Goal: Task Accomplishment & Management: Use online tool/utility

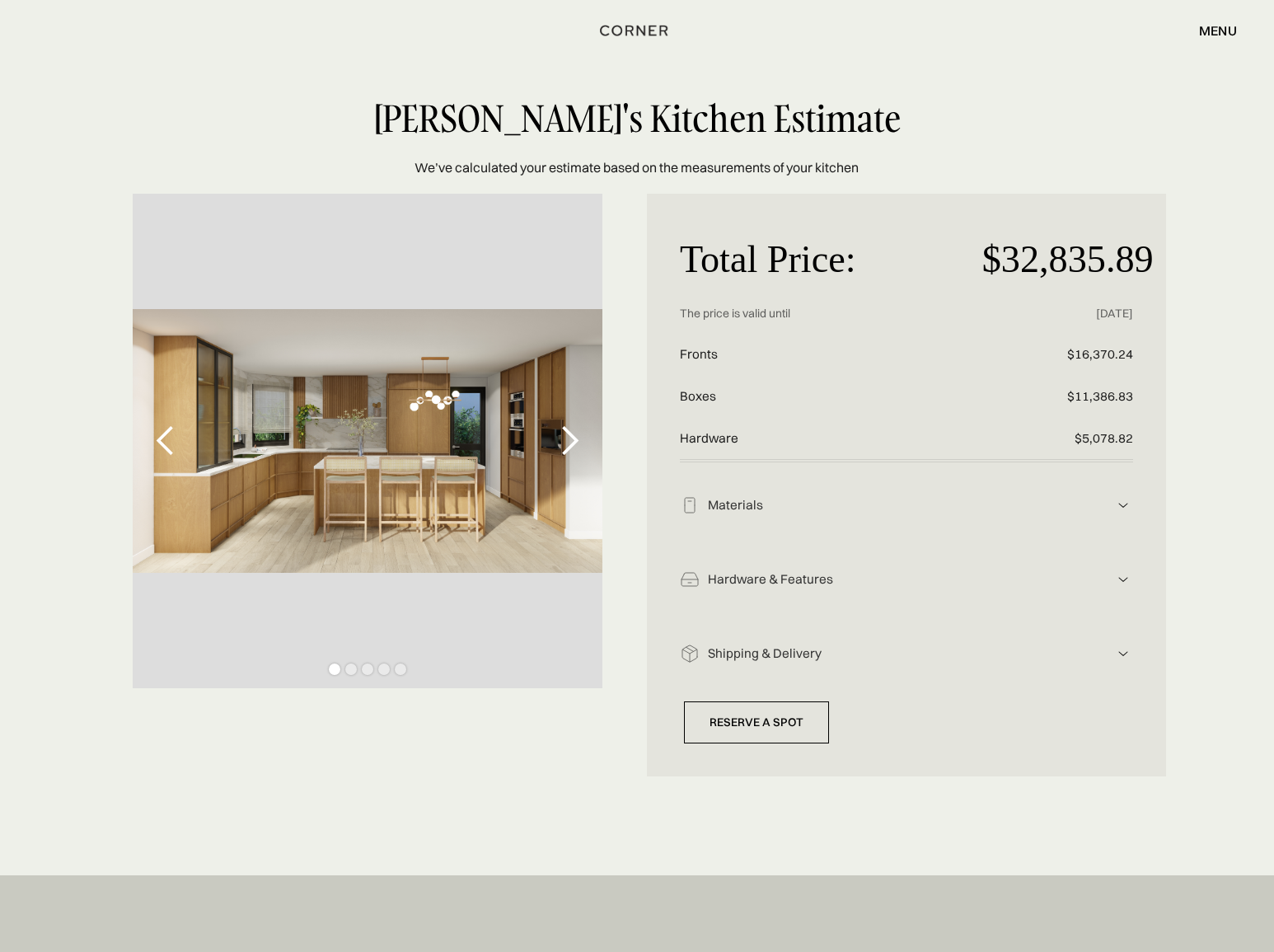
click at [476, 467] on div "1 of 5" at bounding box center [367, 441] width 470 height 494
click at [1123, 515] on img at bounding box center [1123, 505] width 20 height 20
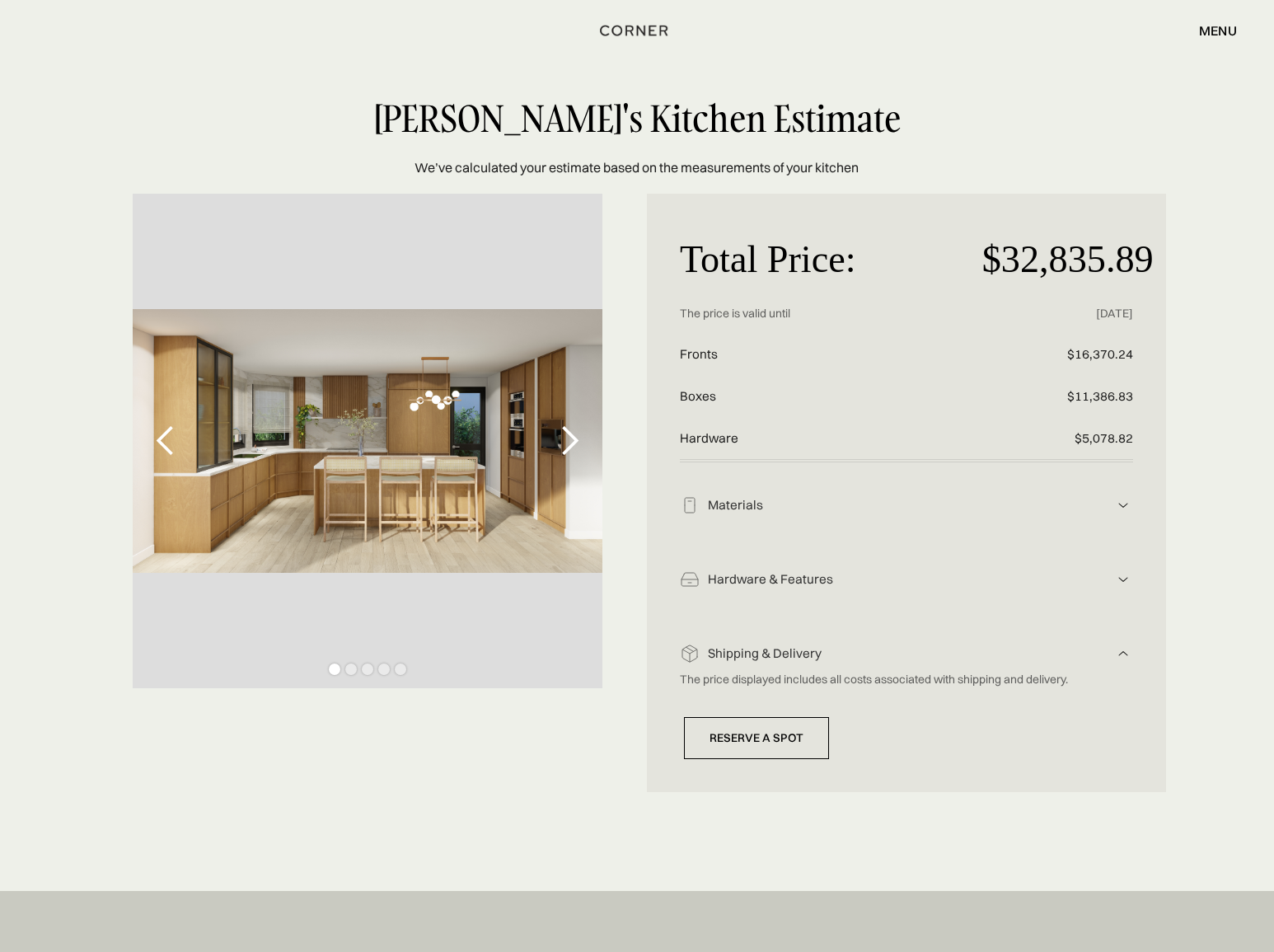
click at [570, 437] on div "next slide" at bounding box center [570, 441] width 33 height 33
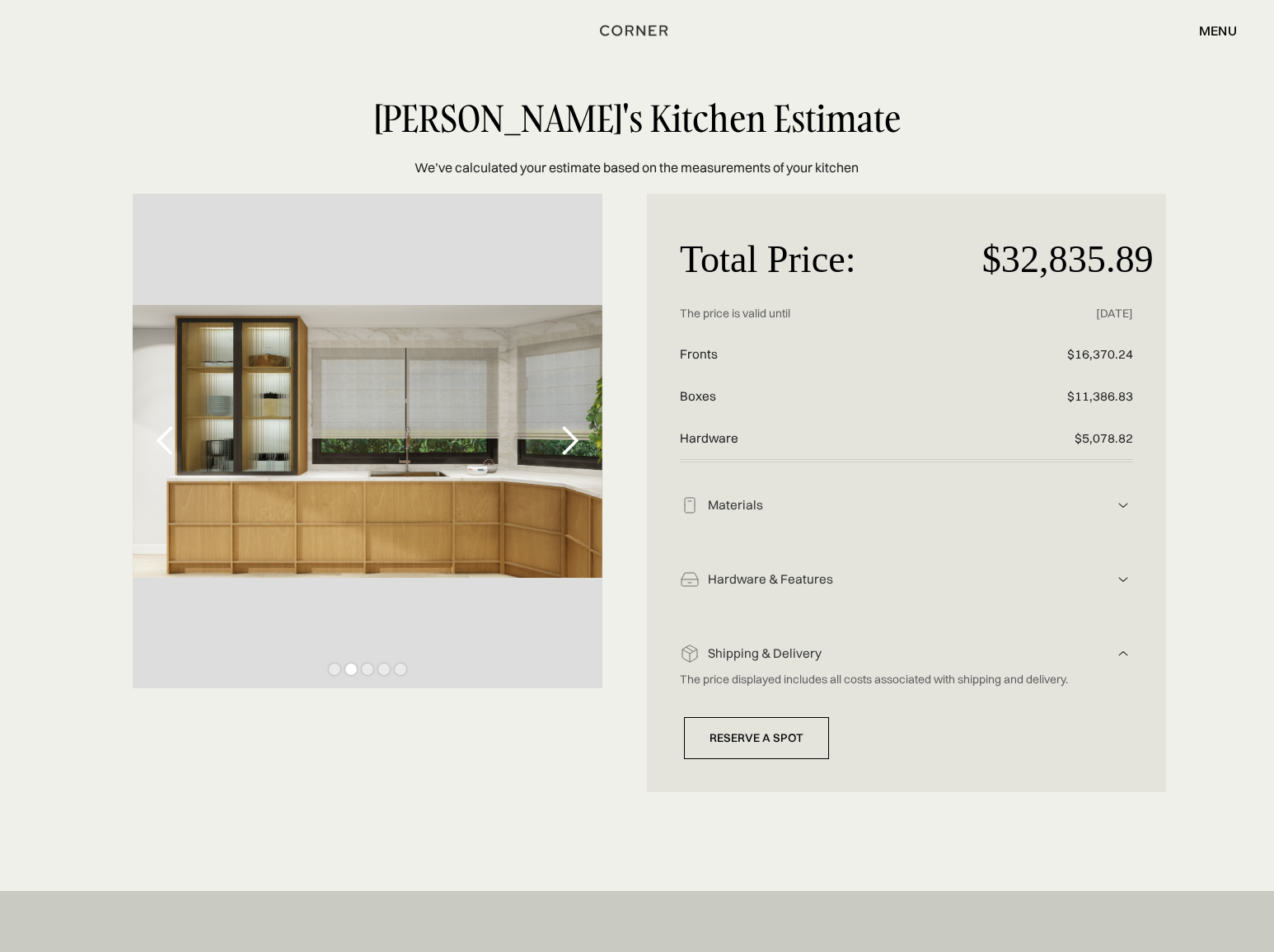
click at [565, 433] on div "next slide" at bounding box center [570, 441] width 33 height 33
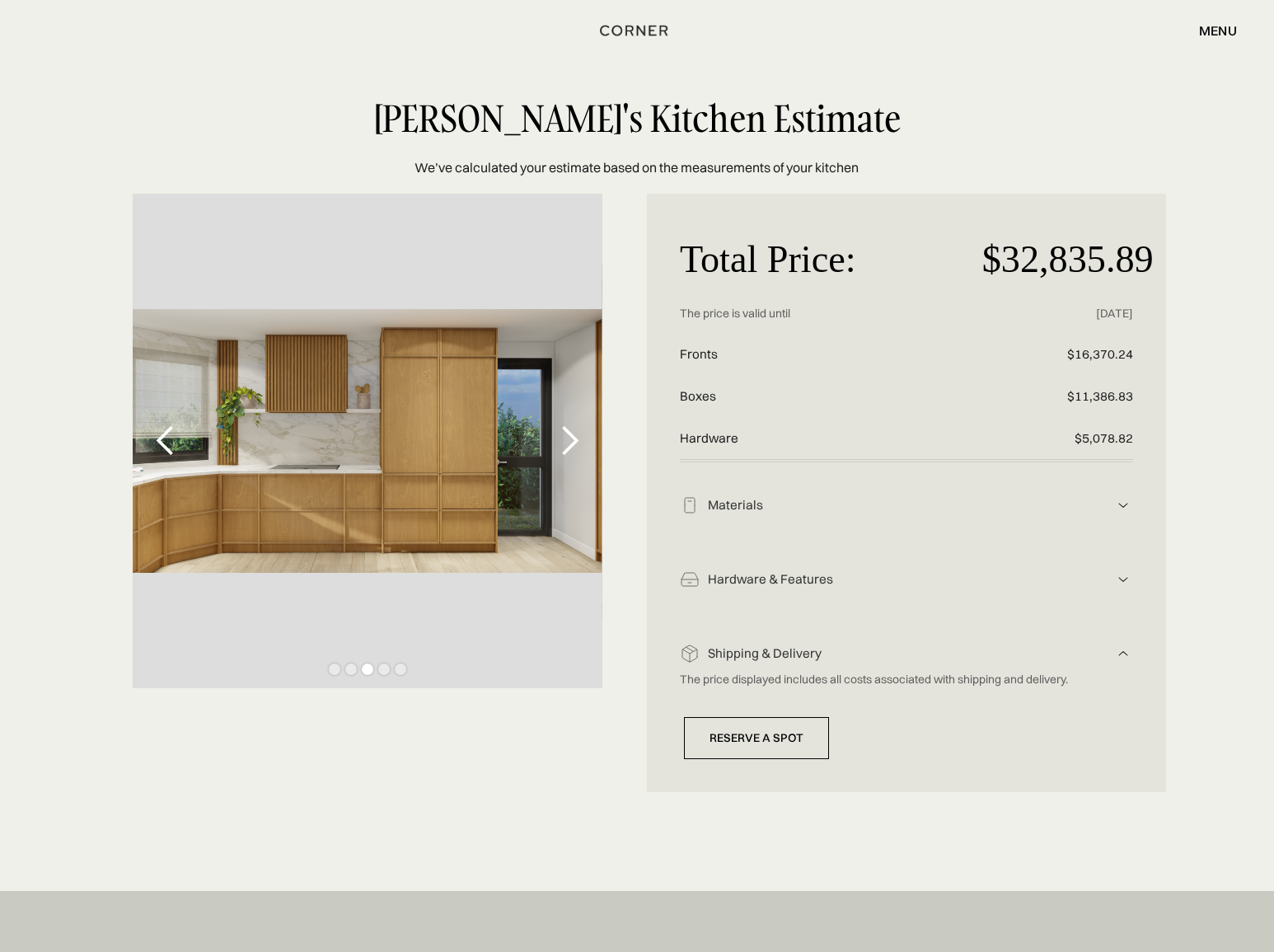
click at [565, 433] on div "next slide" at bounding box center [570, 441] width 33 height 33
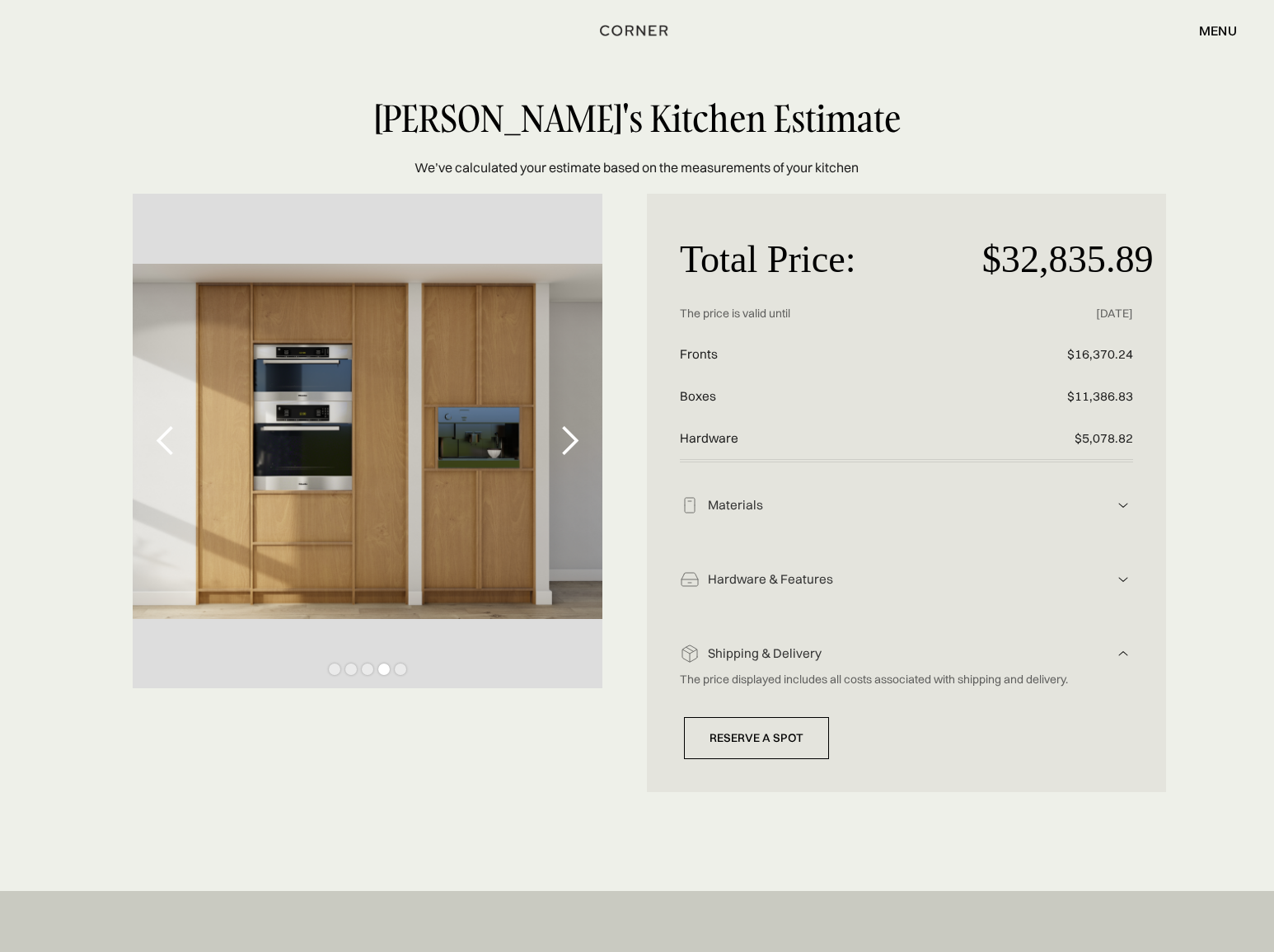
click at [565, 433] on div "next slide" at bounding box center [570, 441] width 33 height 33
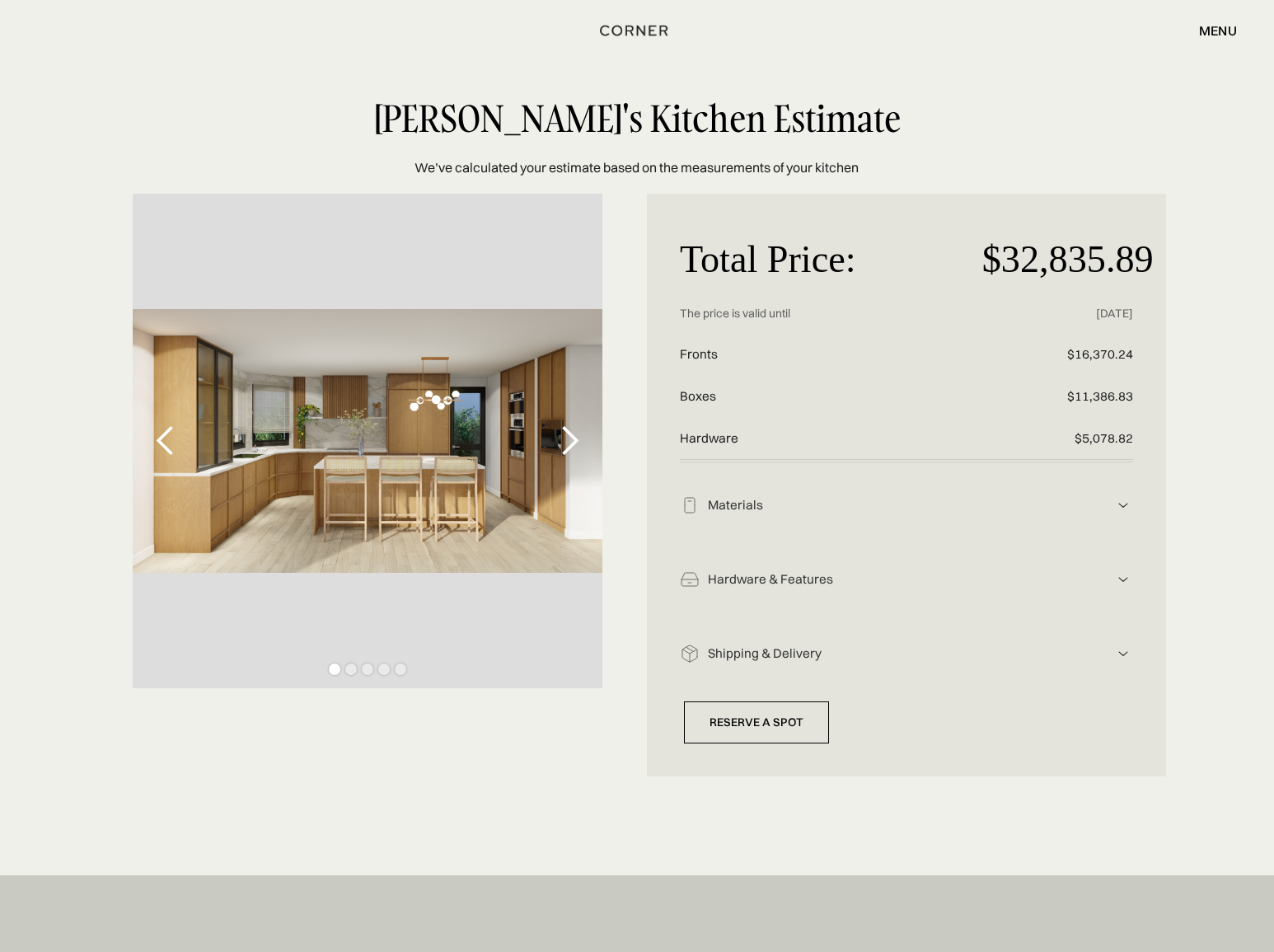
click at [396, 664] on div "carousel" at bounding box center [367, 672] width 470 height 33
click at [396, 665] on div "Show slide 5 of 5" at bounding box center [400, 669] width 12 height 12
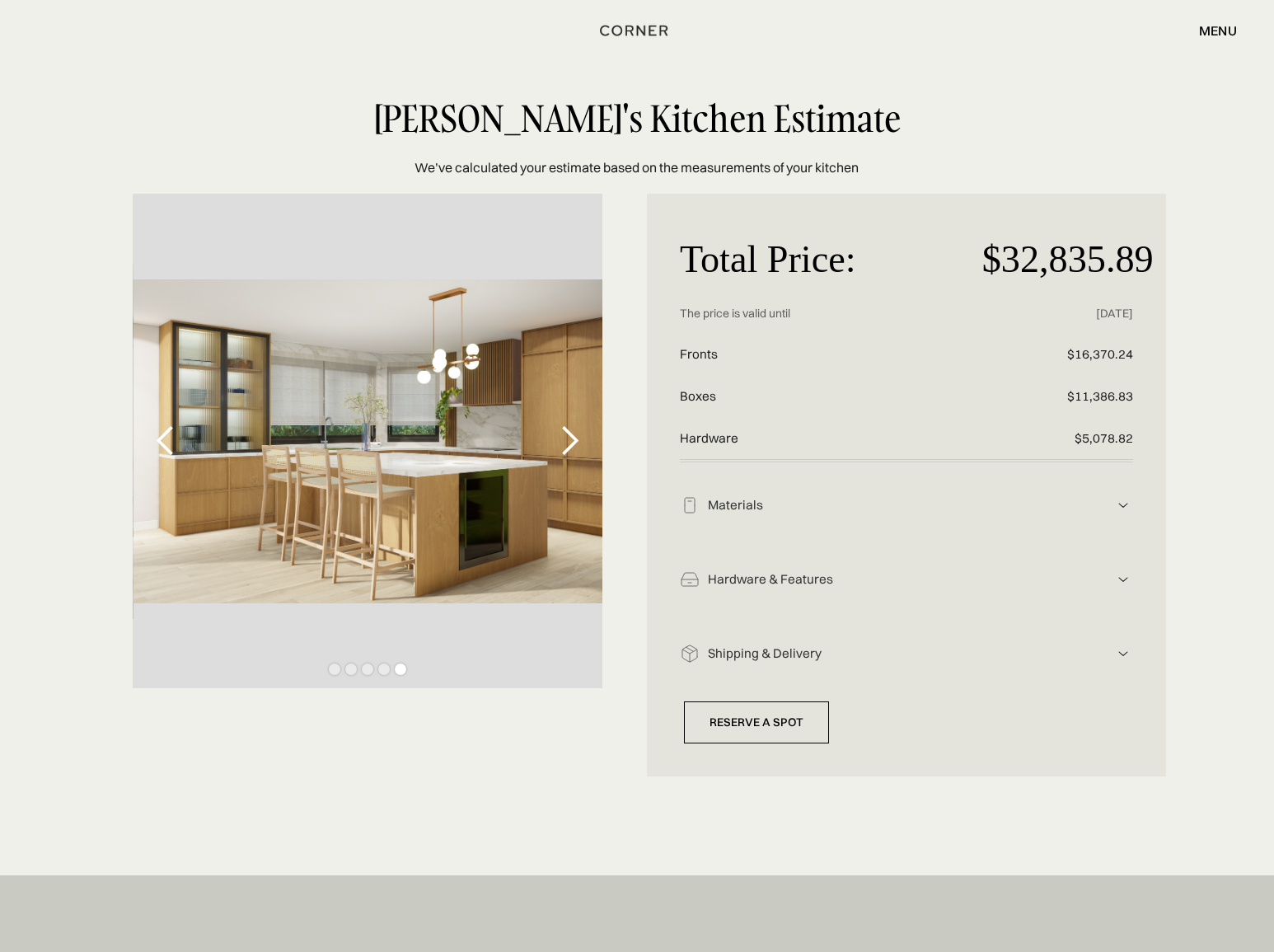
click at [383, 670] on div "Show slide 4 of 5" at bounding box center [384, 669] width 12 height 12
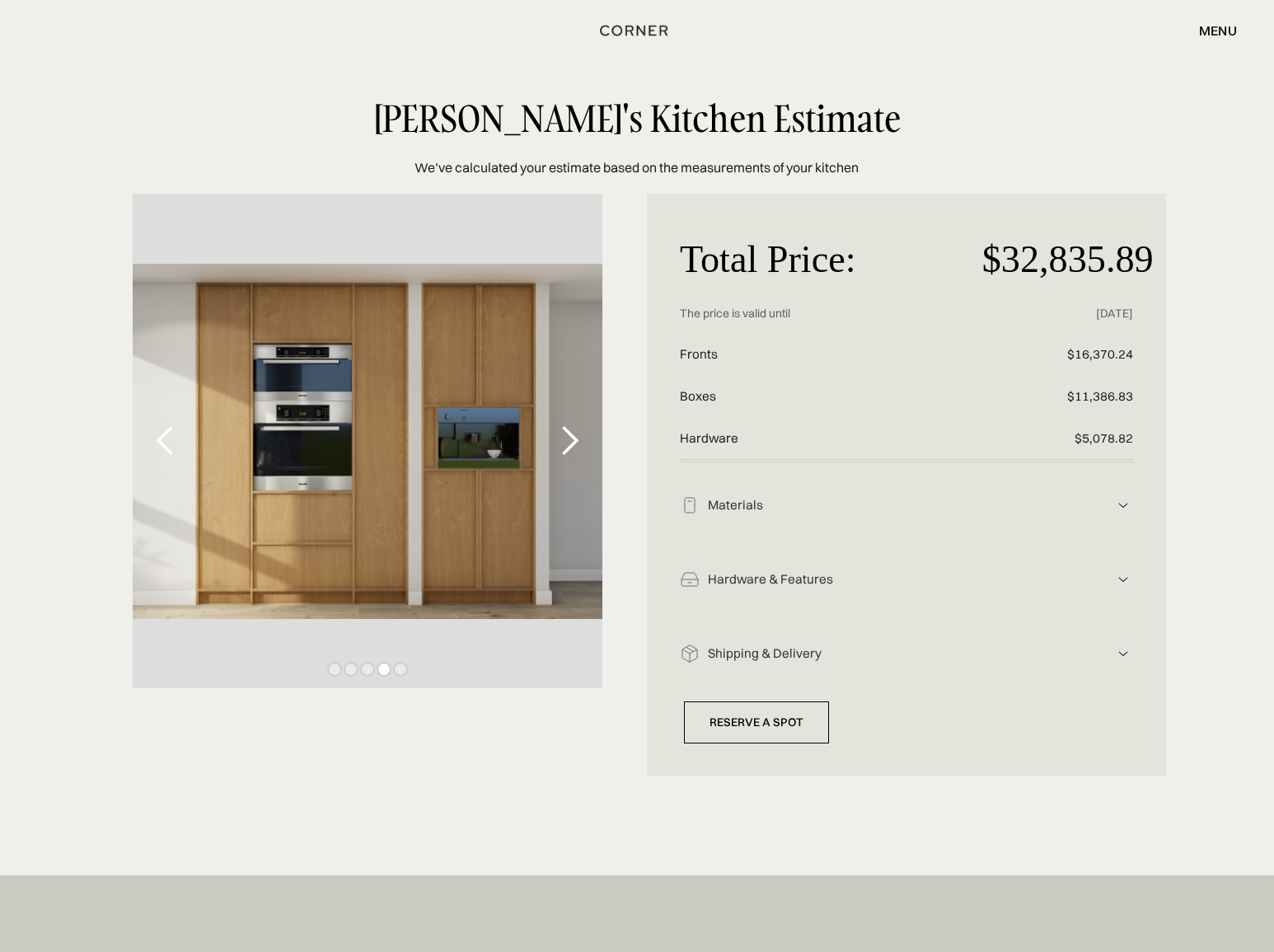
click at [370, 672] on div "Show slide 3 of 5" at bounding box center [368, 669] width 12 height 12
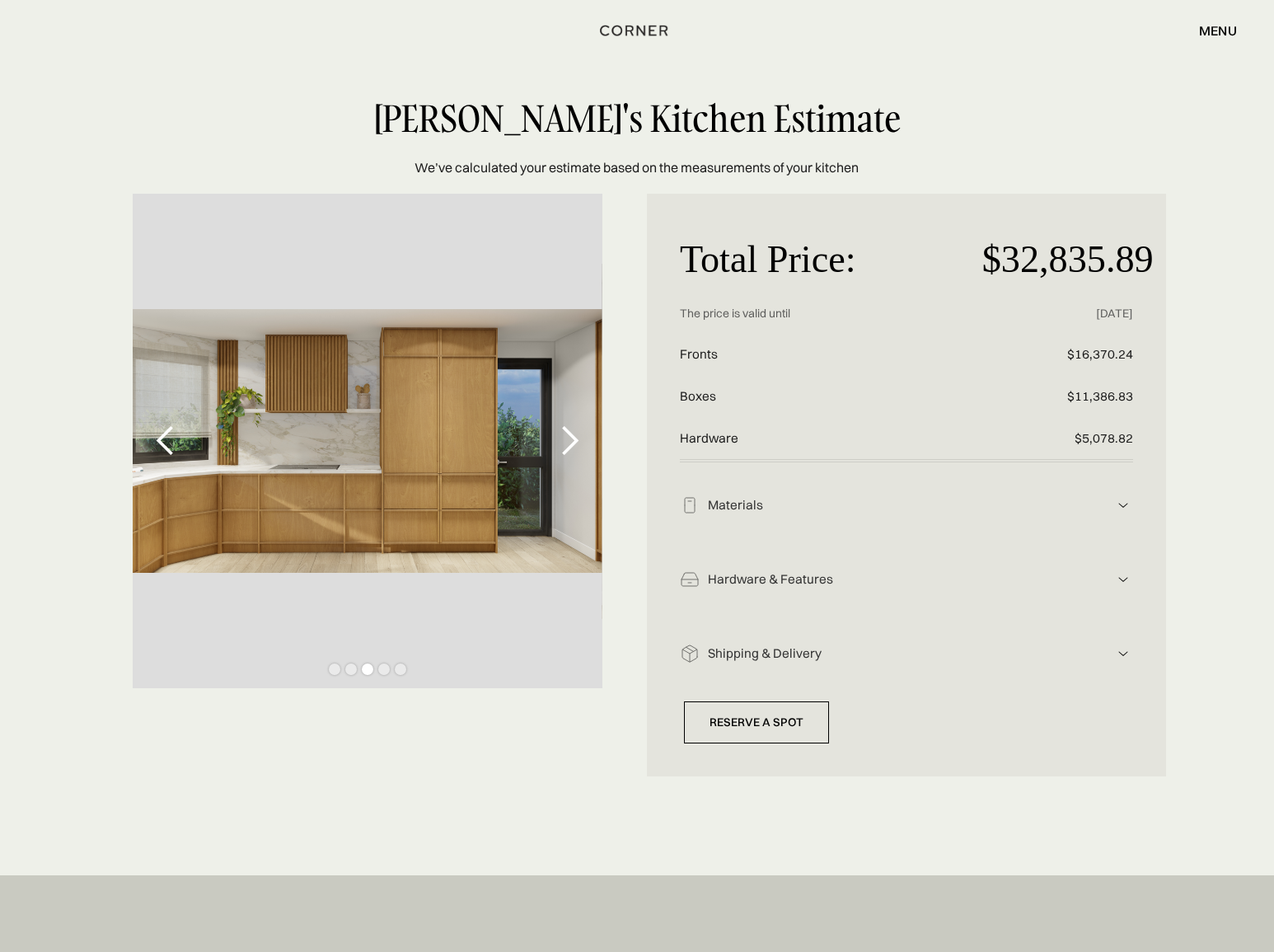
click at [347, 671] on div "Show slide 2 of 5" at bounding box center [351, 669] width 12 height 12
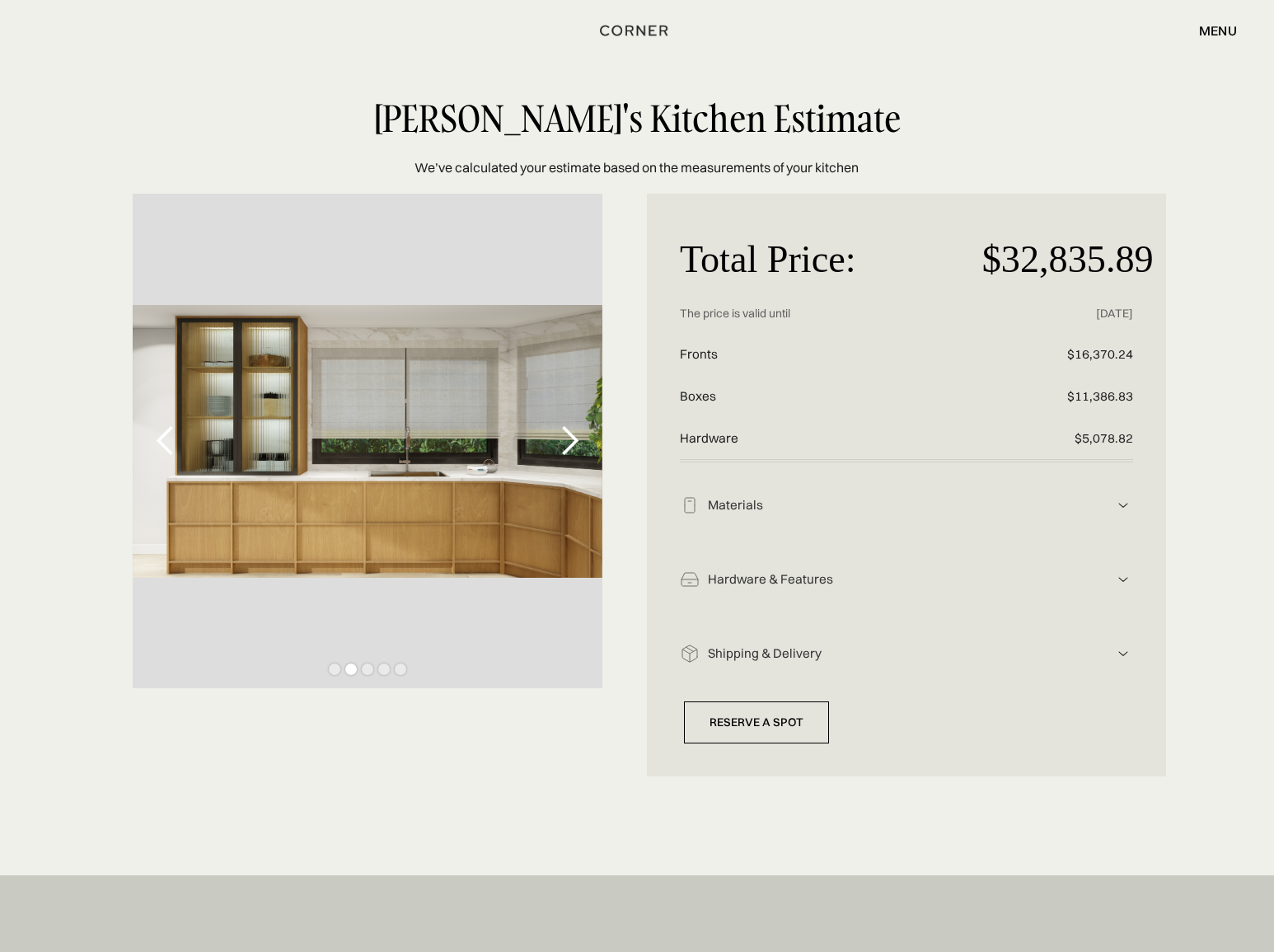
click at [332, 671] on div "Show slide 1 of 5" at bounding box center [335, 669] width 12 height 12
